Goal: Task Accomplishment & Management: Manage account settings

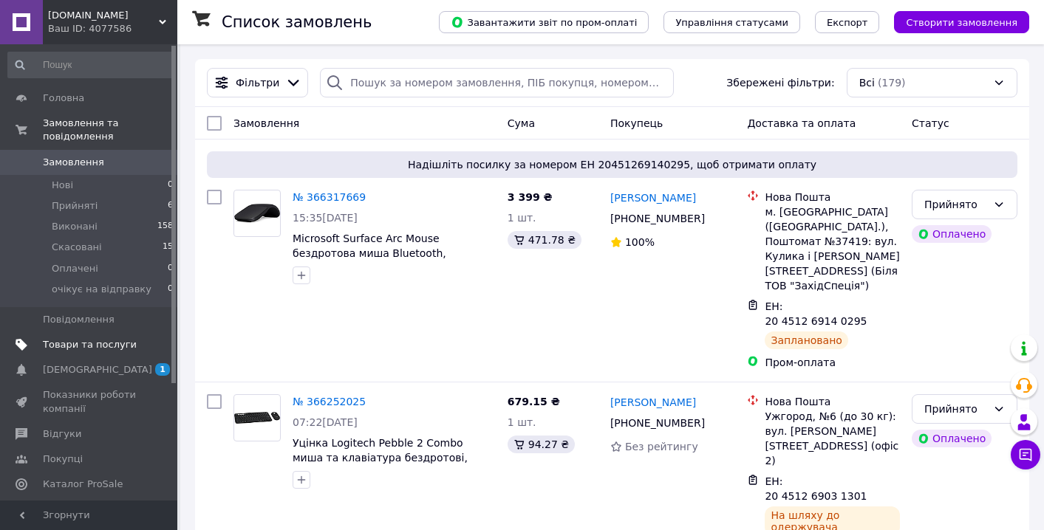
click at [76, 346] on span "Товари та послуги" at bounding box center [90, 344] width 94 height 13
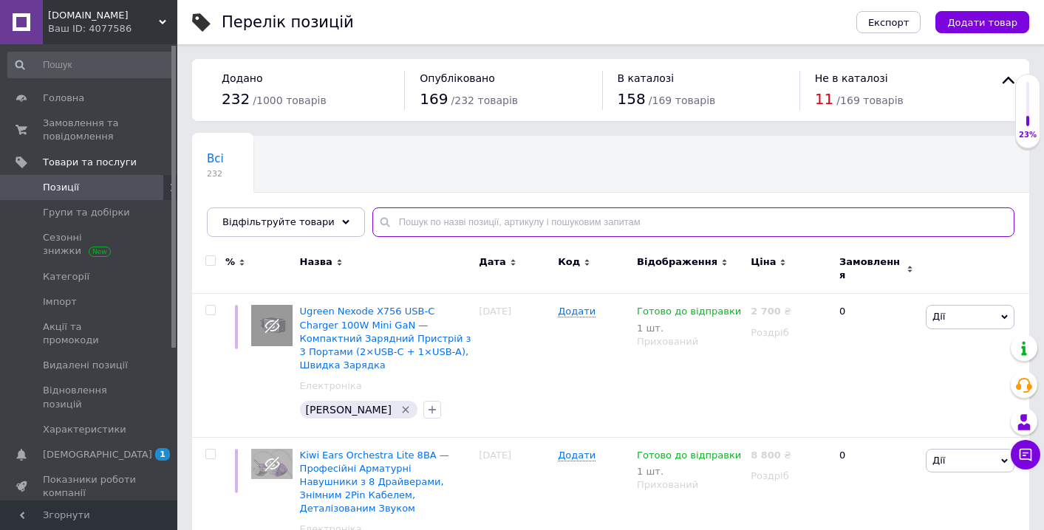
click at [431, 226] on input "text" at bounding box center [693, 223] width 642 height 30
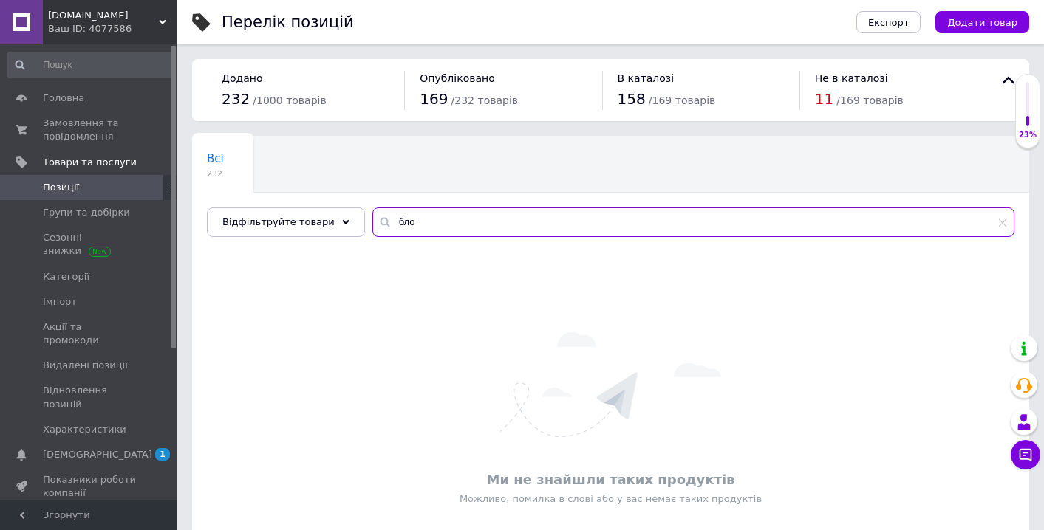
type input "блок"
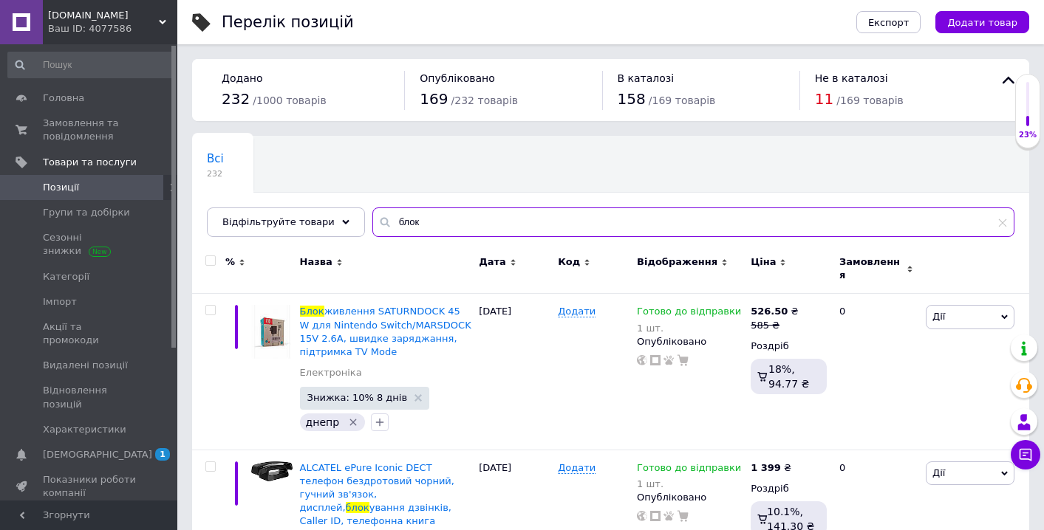
click at [417, 215] on input "блок" at bounding box center [693, 223] width 642 height 30
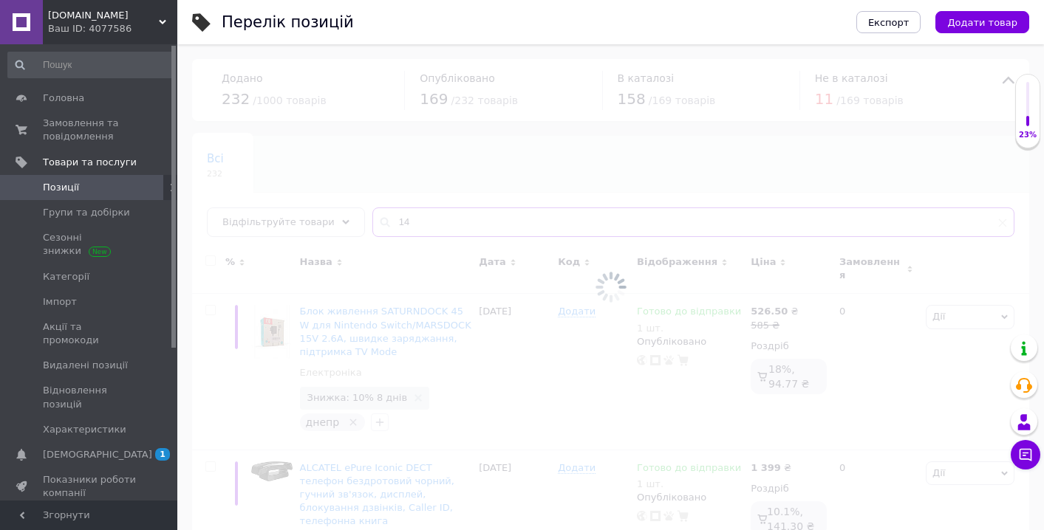
type input "140"
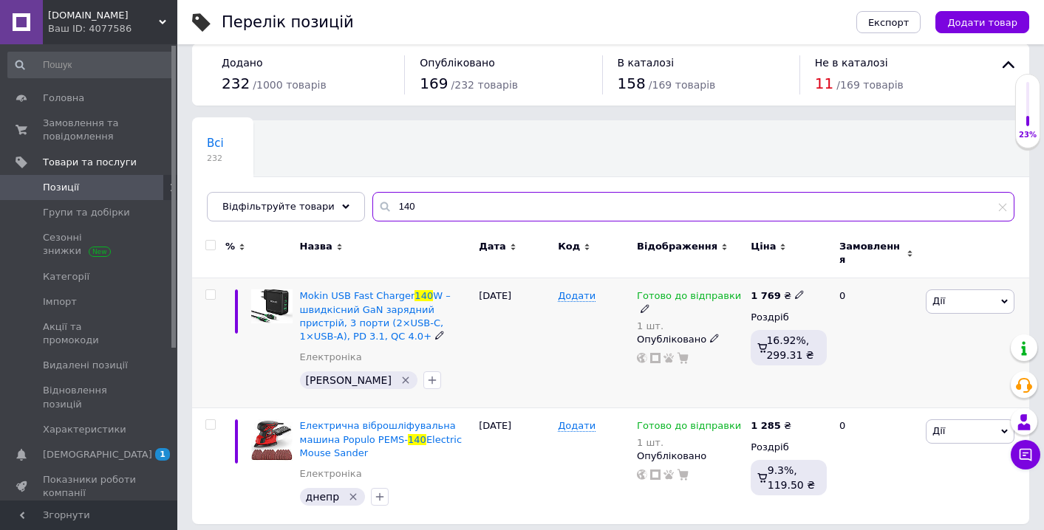
scroll to position [15, 0]
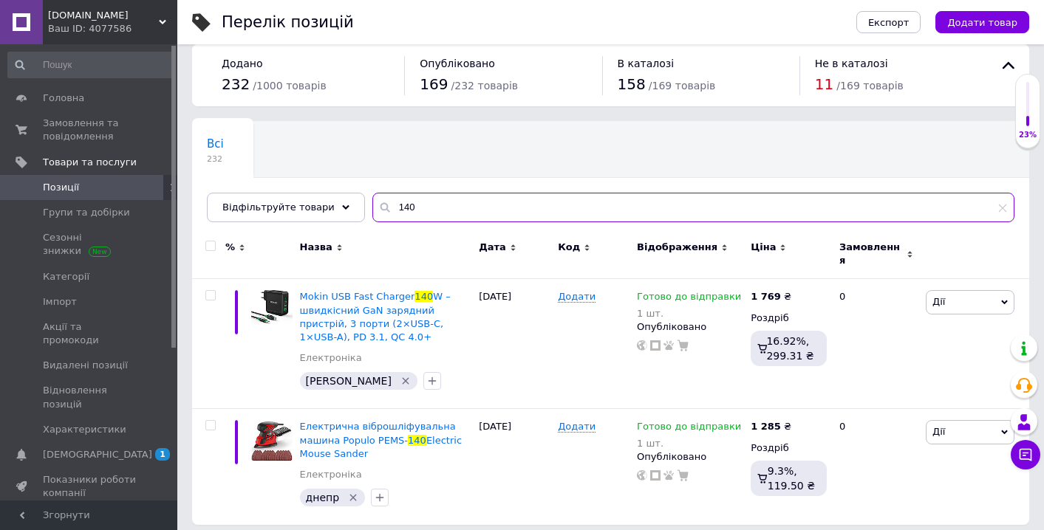
click at [465, 202] on input "140" at bounding box center [693, 208] width 642 height 30
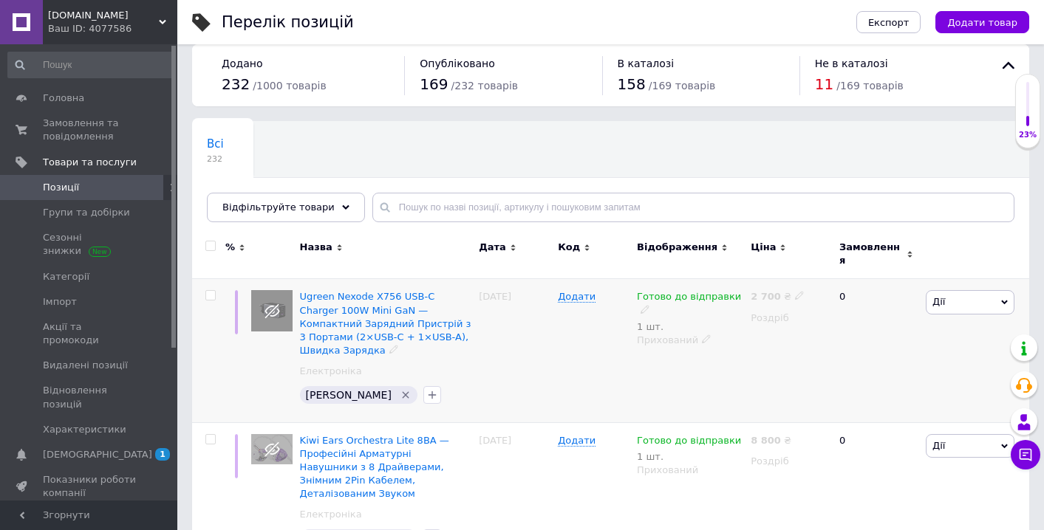
click at [645, 305] on icon at bounding box center [644, 309] width 9 height 9
click at [837, 346] on li "Немає в наявності" at bounding box center [828, 356] width 140 height 21
click at [820, 346] on input "1" at bounding box center [813, 350] width 112 height 30
type input "0"
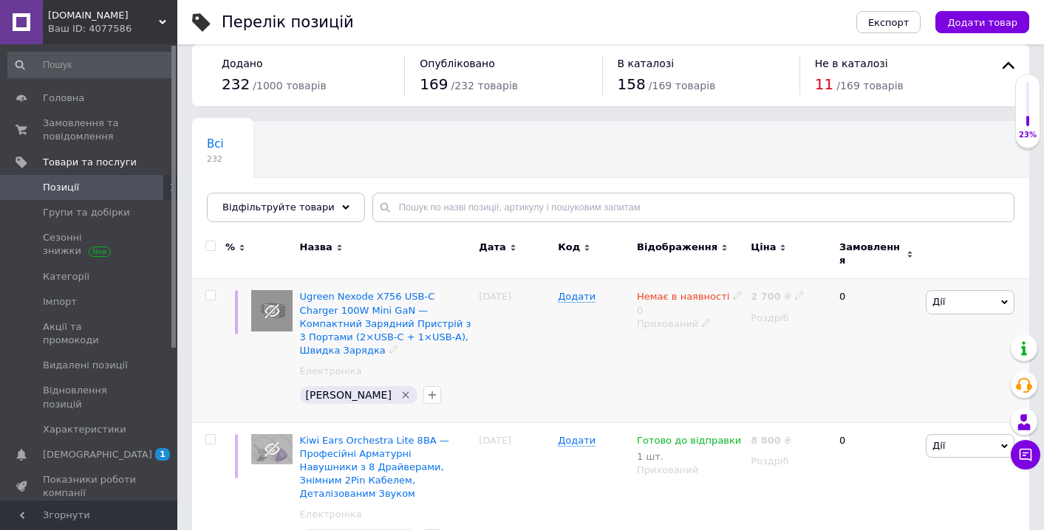
click at [731, 405] on div "Немає в наявності 0 Прихований" at bounding box center [690, 350] width 114 height 143
